Goal: Transaction & Acquisition: Purchase product/service

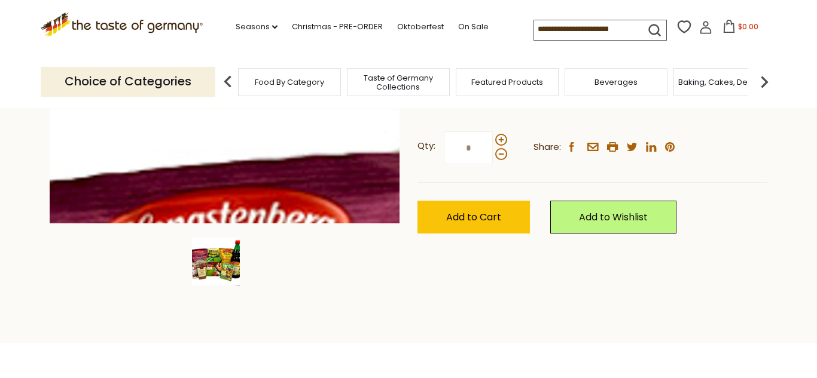
scroll to position [282, 0]
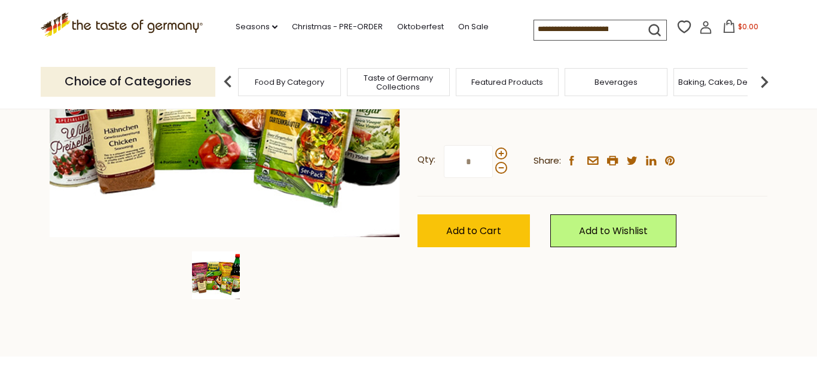
click at [267, 78] on span "Food By Category" at bounding box center [289, 82] width 69 height 9
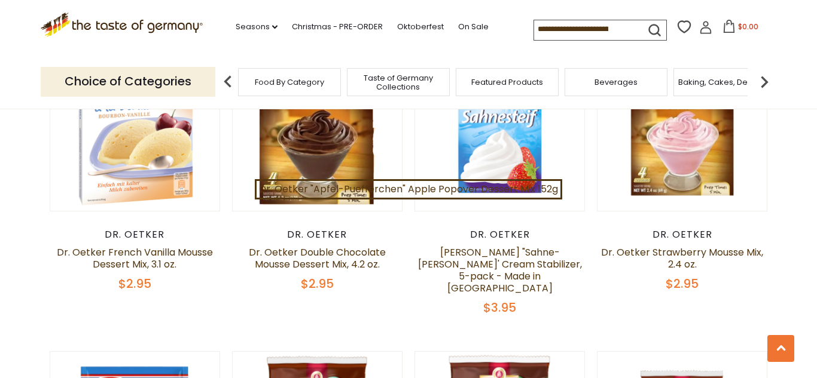
scroll to position [1086, 0]
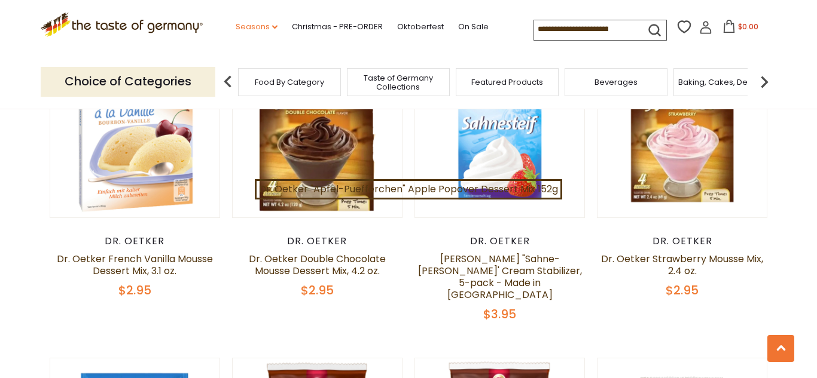
click at [236, 25] on link "Seasons dropdown_arrow" at bounding box center [257, 26] width 42 height 13
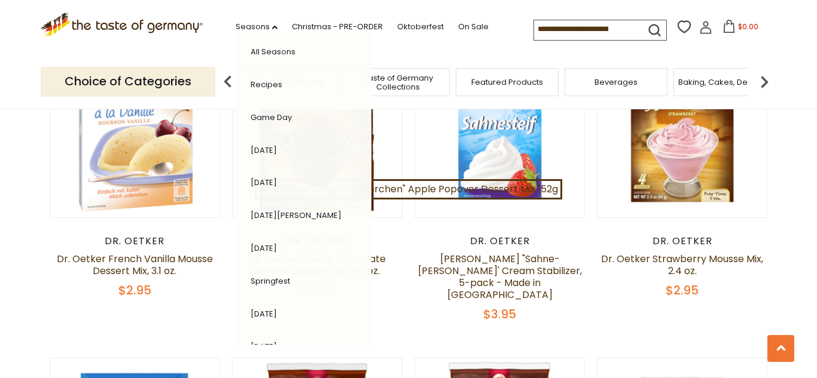
scroll to position [0, 0]
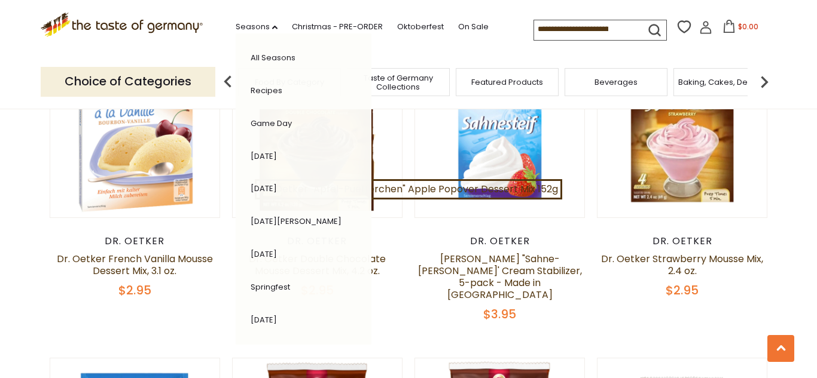
click at [32, 23] on section ".st0{fill:#EDD300;} .st1{fill:#D33E21;} .st0{fill:#EDD300;} .st1{fill:#D33E21;}…" at bounding box center [408, 27] width 817 height 55
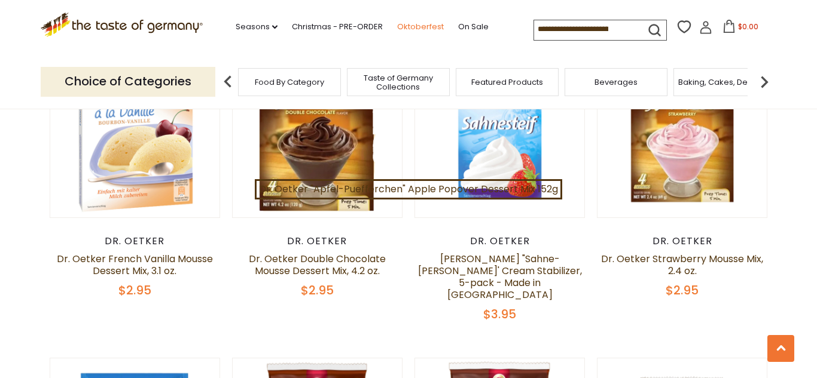
click at [397, 25] on link "Oktoberfest" at bounding box center [420, 26] width 47 height 13
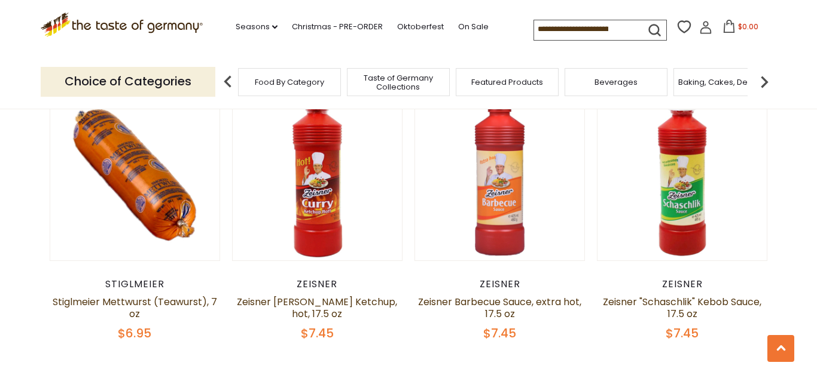
scroll to position [2711, 0]
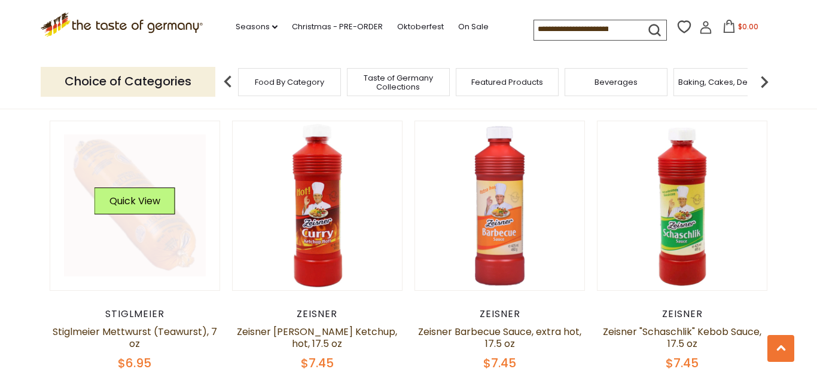
click at [143, 188] on button "Quick View" at bounding box center [134, 201] width 81 height 27
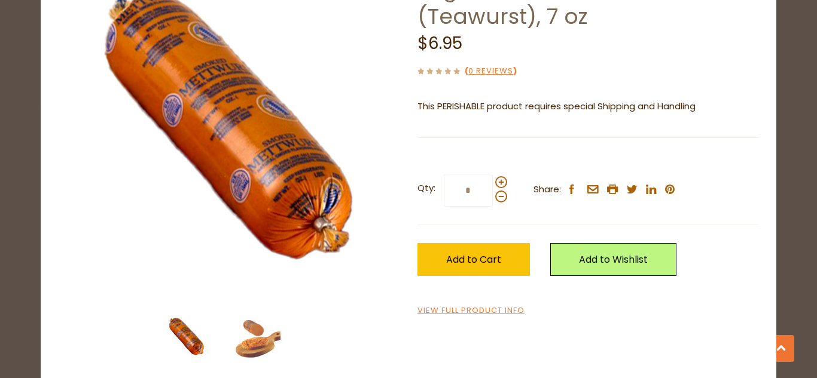
scroll to position [111, 0]
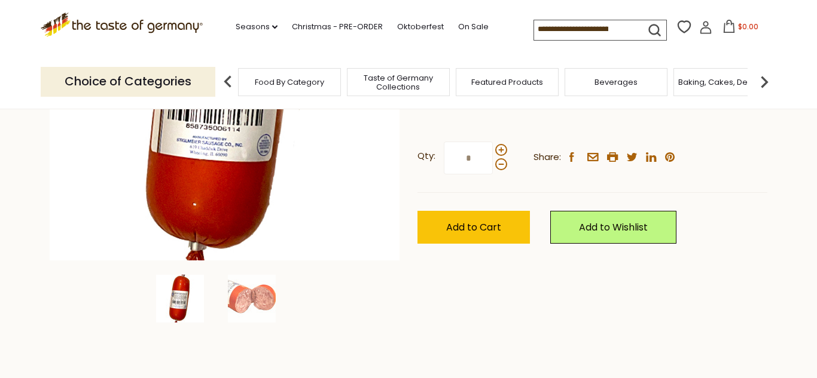
scroll to position [265, 0]
